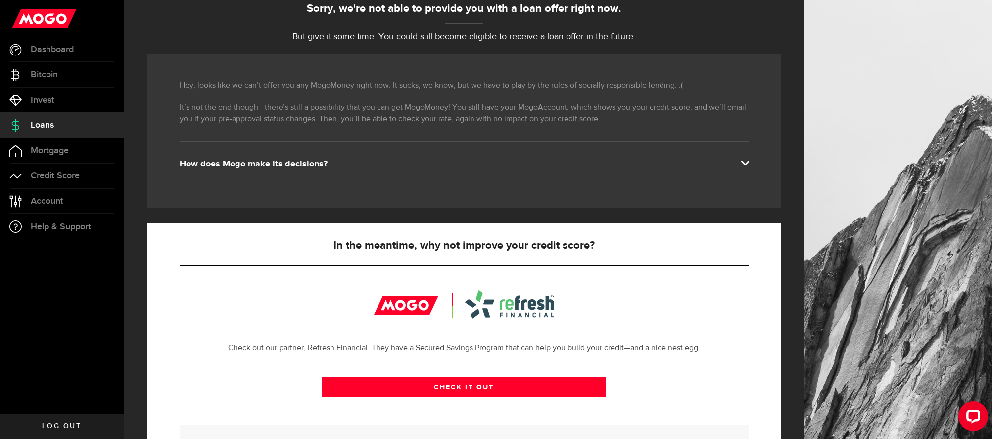
scroll to position [229, 0]
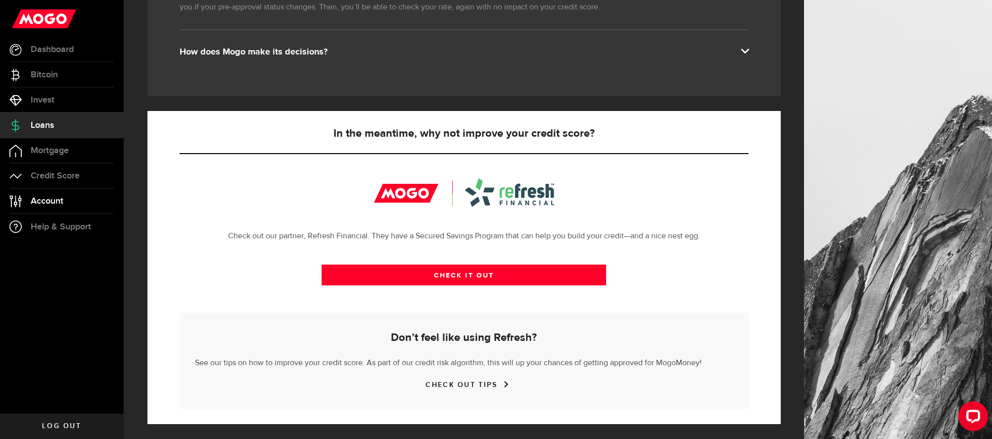
click at [42, 207] on link "Account Compte" at bounding box center [62, 201] width 124 height 25
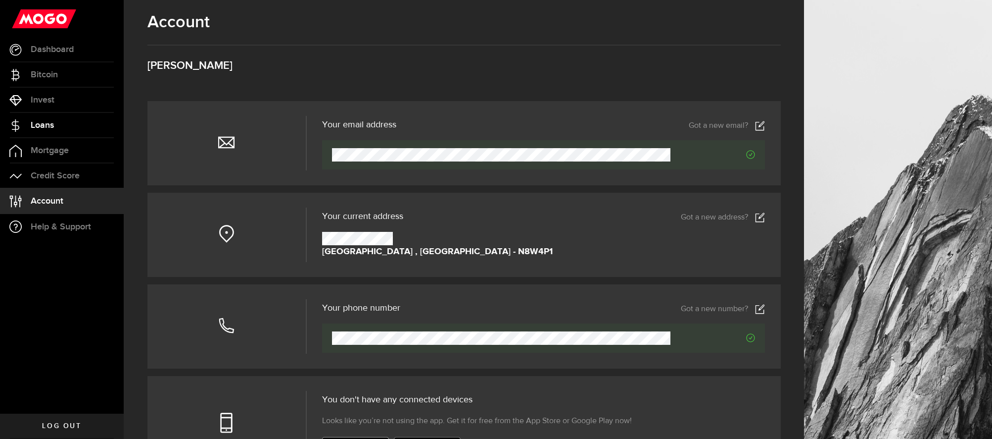
click at [43, 131] on link "Loans" at bounding box center [62, 125] width 124 height 25
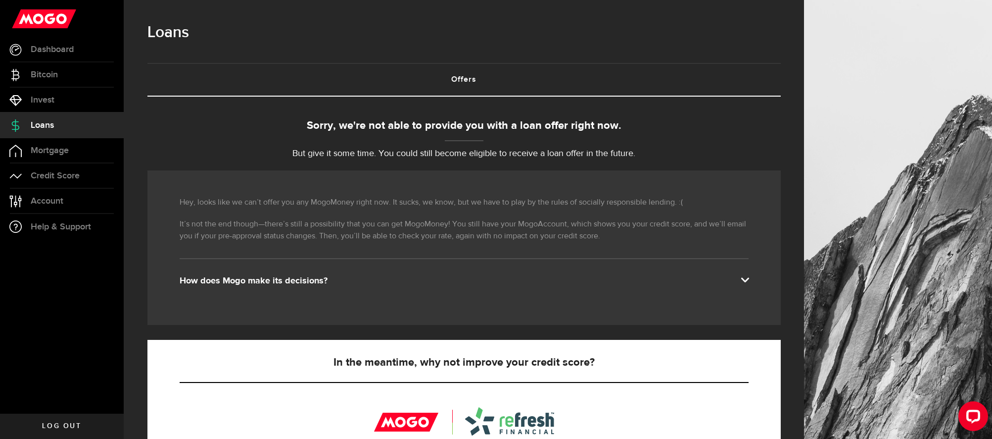
click at [748, 277] on span at bounding box center [745, 279] width 8 height 8
click at [749, 279] on span at bounding box center [745, 279] width 8 height 8
click at [470, 81] on link "Offers (requires attention)" at bounding box center [465, 80] width 634 height 32
click at [469, 83] on link "Offers (requires attention)" at bounding box center [465, 80] width 634 height 32
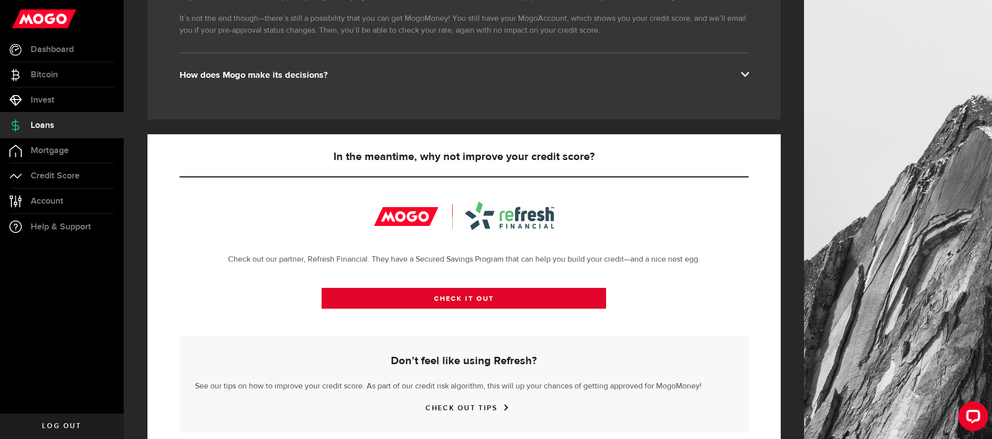
click at [477, 301] on link "CHECK IT OUT" at bounding box center [464, 298] width 285 height 21
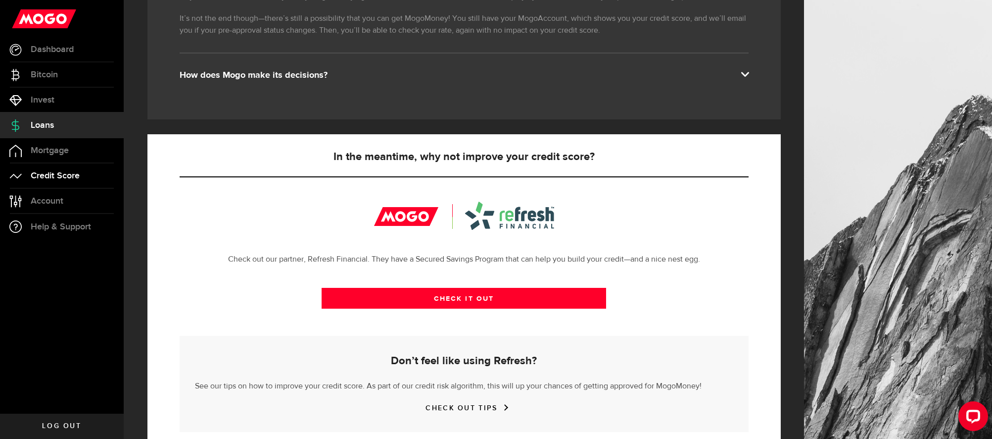
click at [71, 176] on span "Credit Score" at bounding box center [55, 175] width 49 height 9
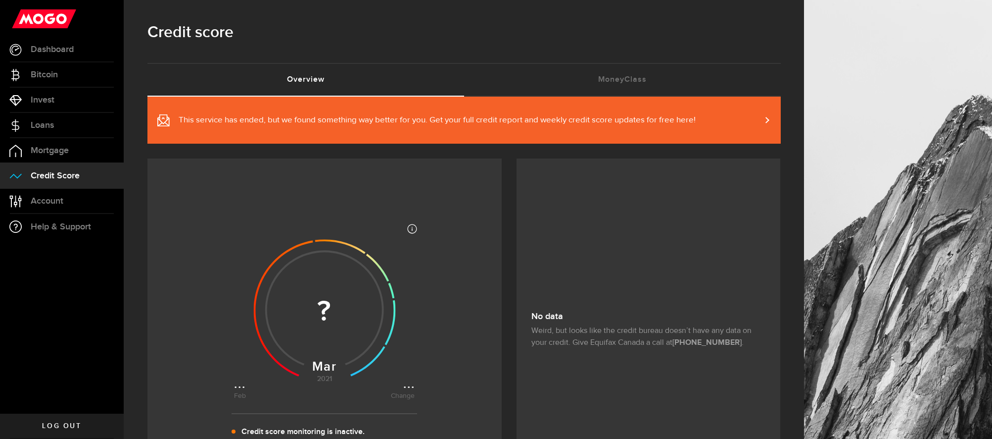
click at [692, 124] on span "This service has ended, but we found something way better for you. Get your ful…" at bounding box center [437, 120] width 517 height 12
click at [51, 25] on use at bounding box center [44, 18] width 64 height 19
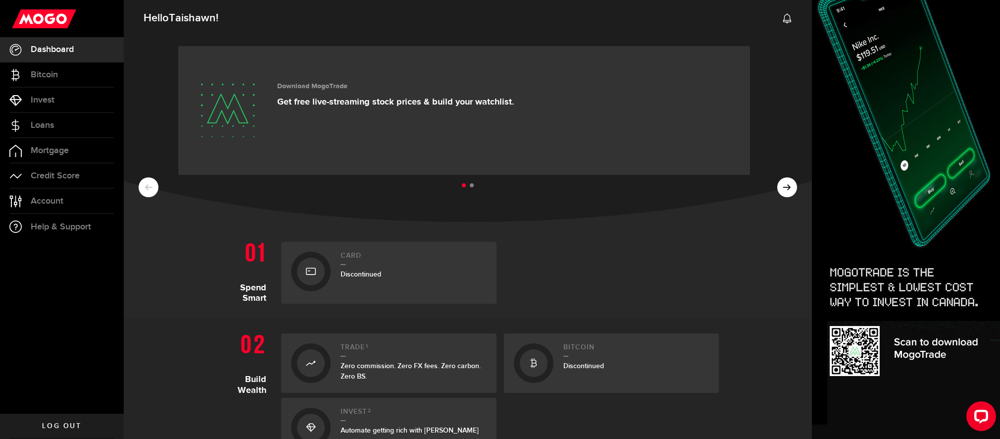
click at [301, 270] on div at bounding box center [311, 271] width 28 height 28
click at [783, 183] on icon at bounding box center [787, 187] width 8 height 8
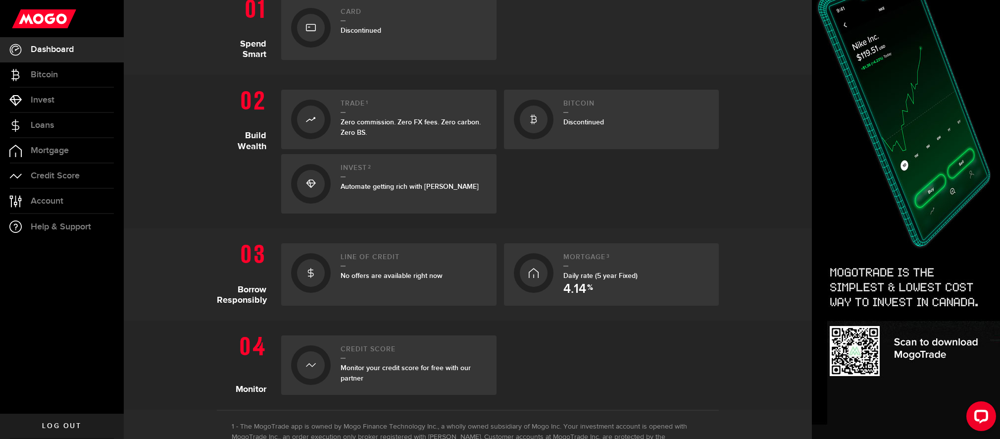
scroll to position [347, 0]
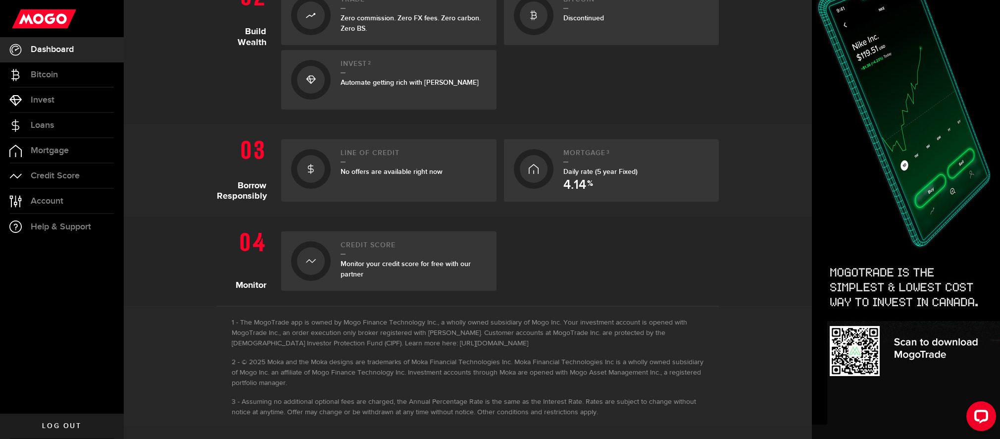
click at [378, 170] on span "No offers are available right now" at bounding box center [392, 171] width 102 height 8
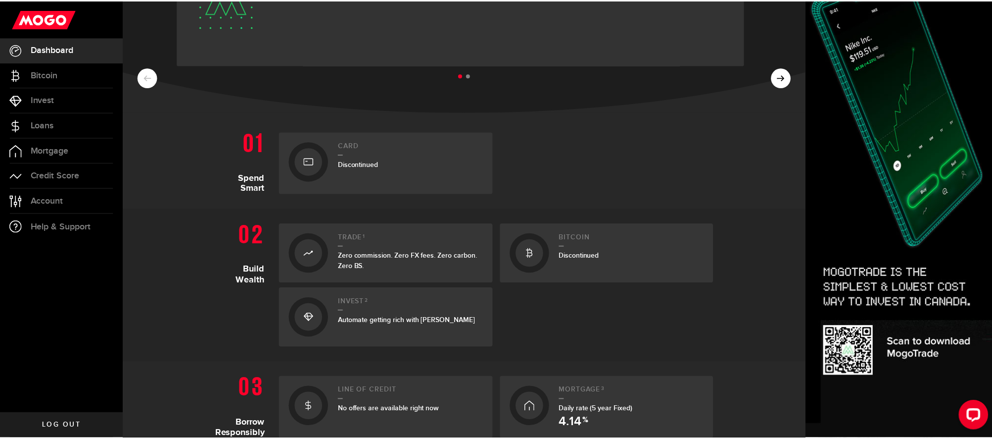
scroll to position [173, 0]
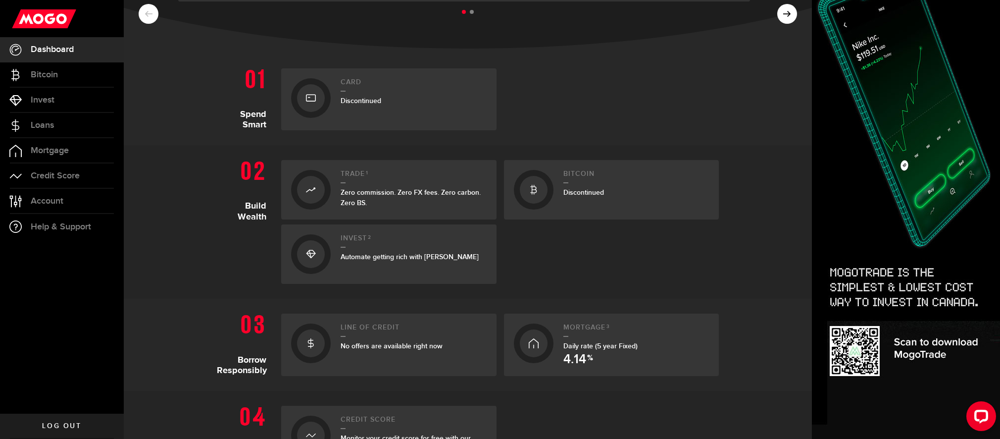
click at [378, 332] on h2 "Line of credit" at bounding box center [414, 329] width 146 height 13
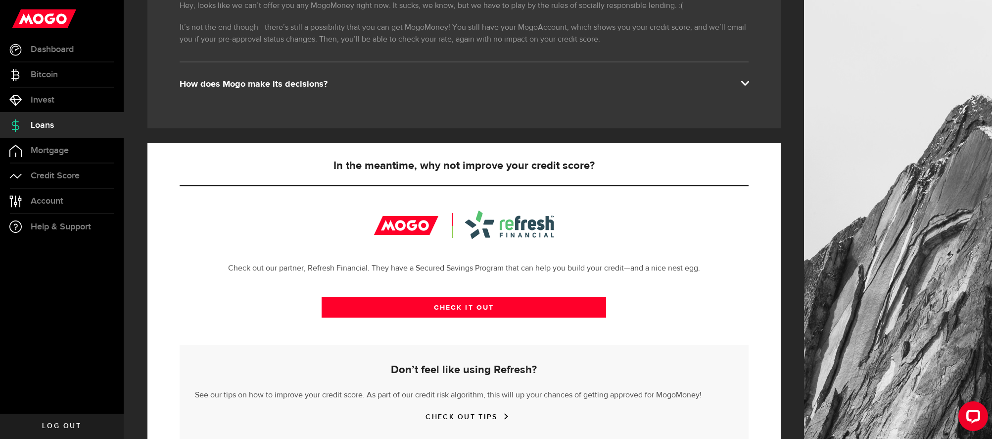
scroll to position [229, 0]
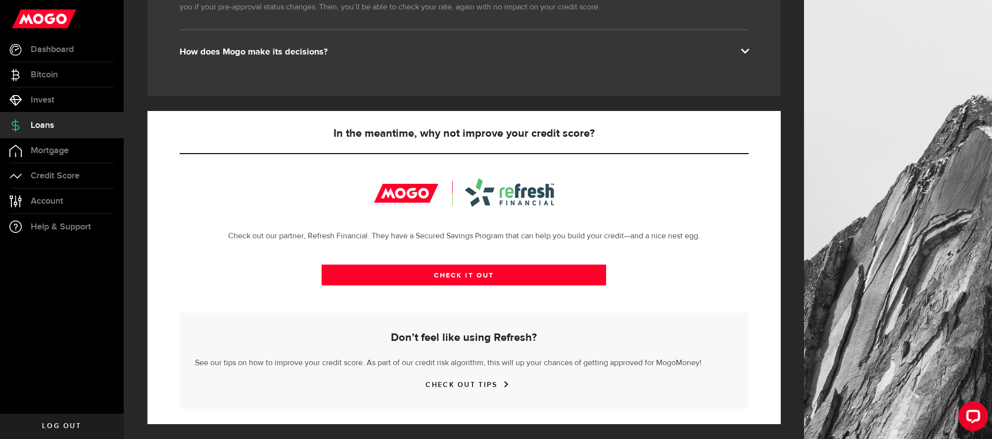
click at [476, 387] on link "CHECK OUT TIPS" at bounding box center [464, 384] width 76 height 8
